Goal: Information Seeking & Learning: Stay updated

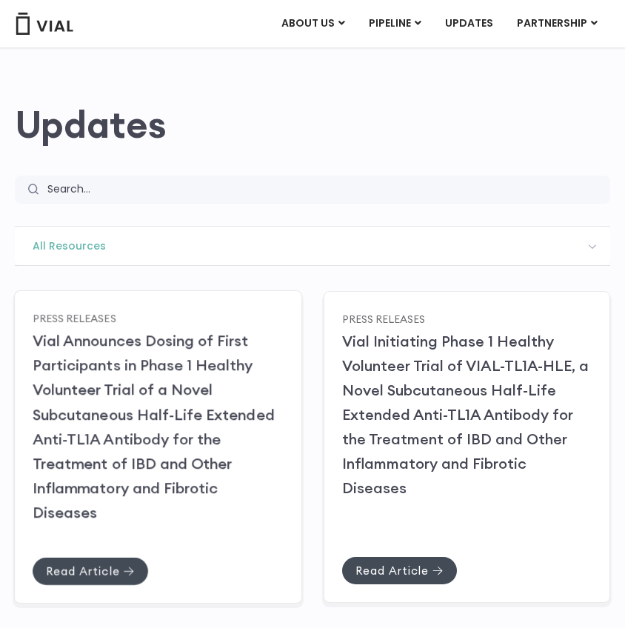
scroll to position [82, 0]
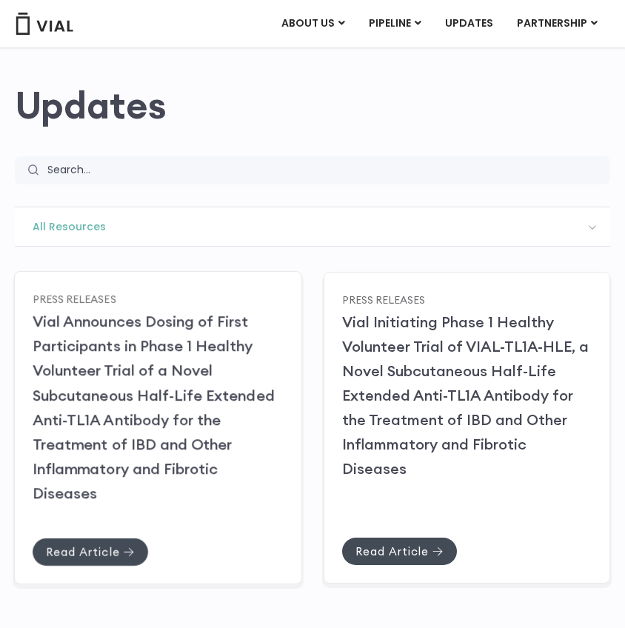
click at [86, 398] on link "Vial Announces Dosing of First Participants in Phase 1 Healthy Volunteer Trial …" at bounding box center [154, 407] width 242 height 190
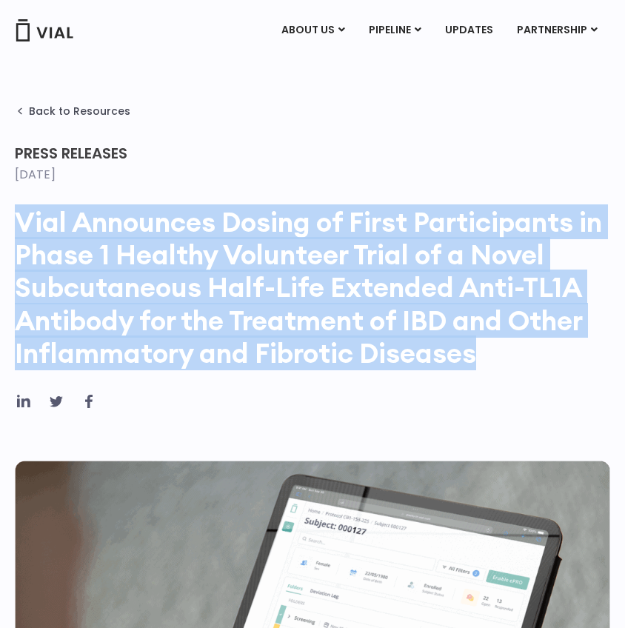
drag, startPoint x: 19, startPoint y: 218, endPoint x: 531, endPoint y: 351, distance: 528.7
click at [531, 351] on h1 "Vial Announces Dosing of First Participants in Phase 1 Healthy Volunteer Trial …" at bounding box center [312, 288] width 595 height 164
copy h1 "Vial Announces Dosing of First Participants in Phase 1 Healthy Volunteer Trial …"
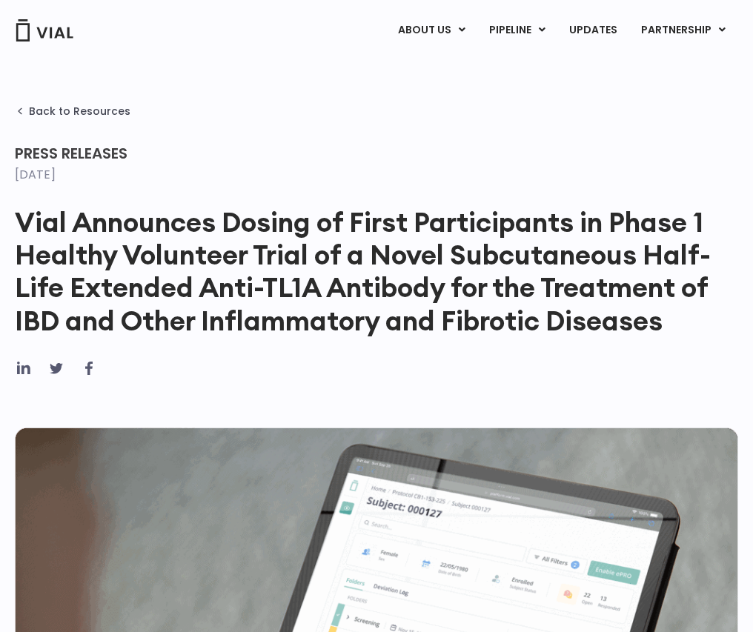
click at [22, 18] on div "ABOUT US ABOUT US CAREERS CONTACT US PIPELINE TL1A HLE PHASE 2 INHBE/ACTIVIN E …" at bounding box center [376, 30] width 723 height 25
click at [53, 36] on img at bounding box center [44, 30] width 59 height 22
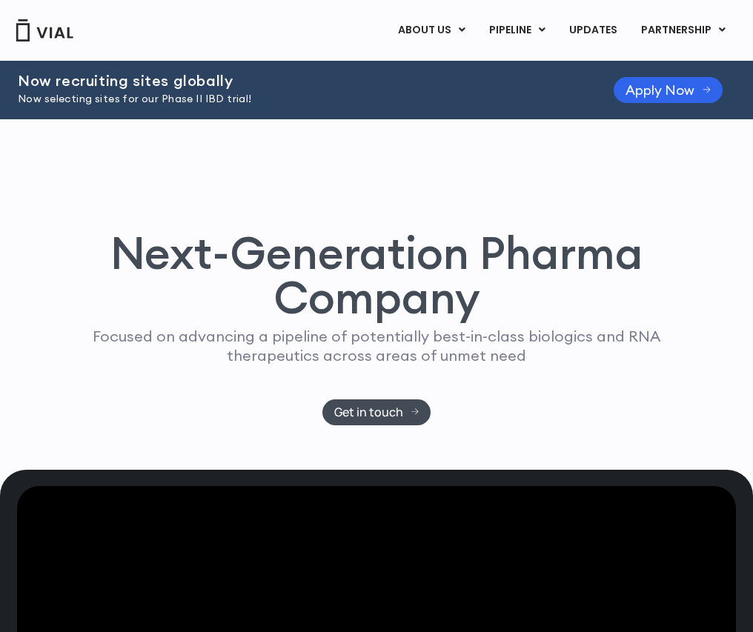
click at [164, 272] on h1 "Next-Generation Pharma Company" at bounding box center [376, 274] width 641 height 89
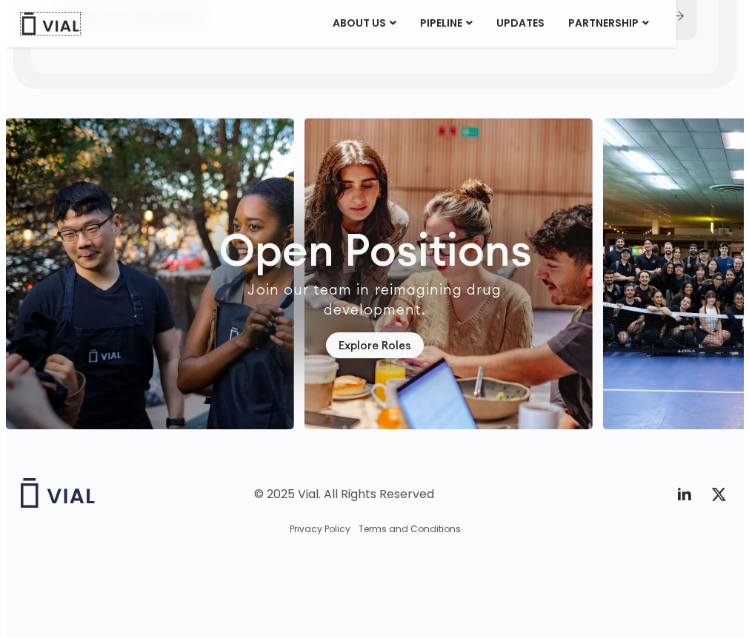
scroll to position [4044, 0]
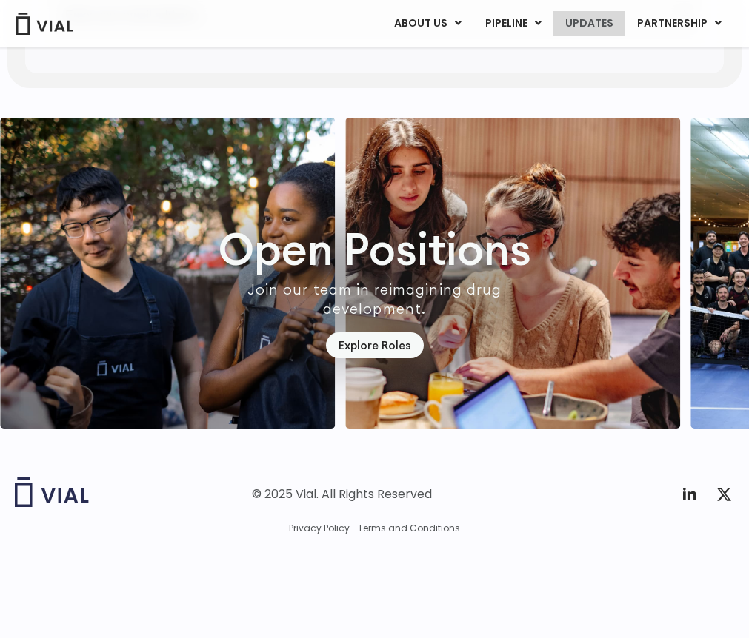
click at [595, 30] on link "UPDATES" at bounding box center [588, 23] width 71 height 25
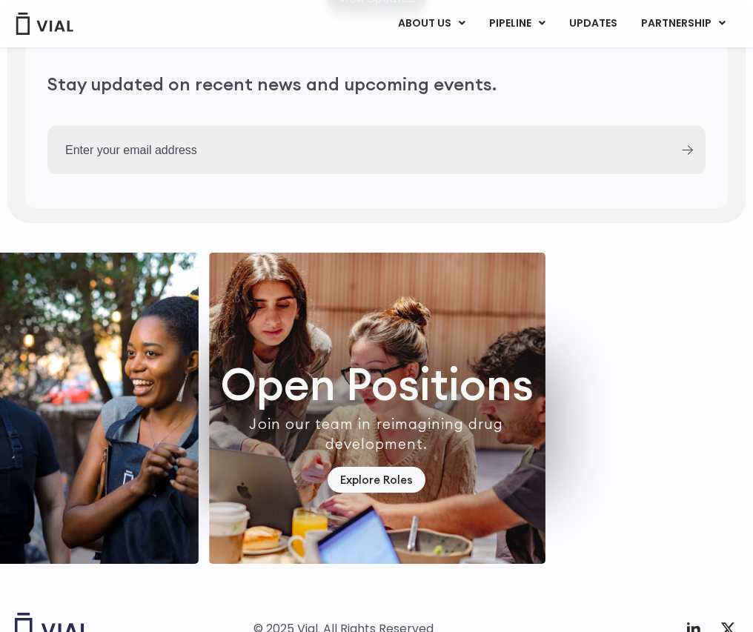
scroll to position [4068, 0]
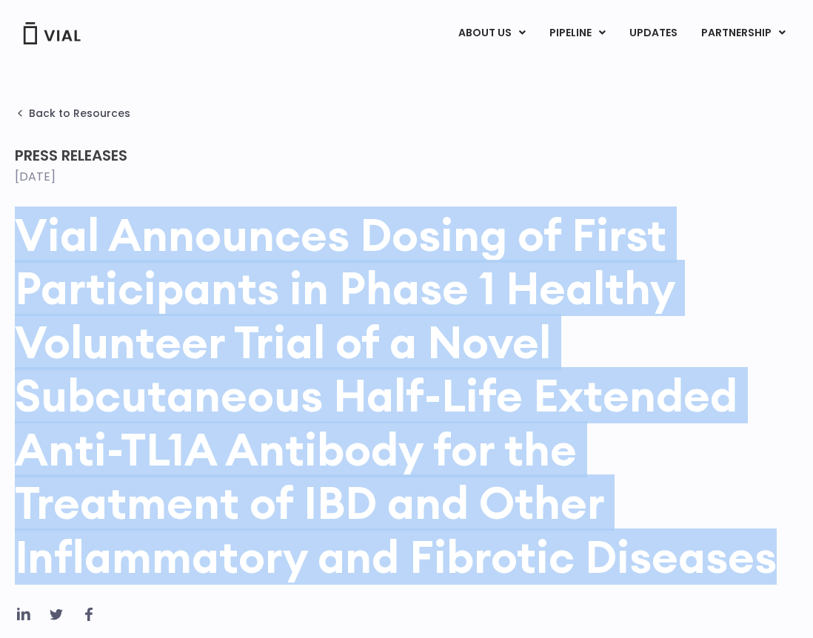
drag, startPoint x: 21, startPoint y: 241, endPoint x: 719, endPoint y: 601, distance: 785.1
click at [719, 601] on div "Vial Announces Dosing of First Participants in Phase 1 Healthy Volunteer Trial …" at bounding box center [407, 407] width 784 height 398
copy h1 "Vial Announces Dosing of First Participants in Phase 1 Healthy Volunteer Trial …"
